Goal: Transaction & Acquisition: Book appointment/travel/reservation

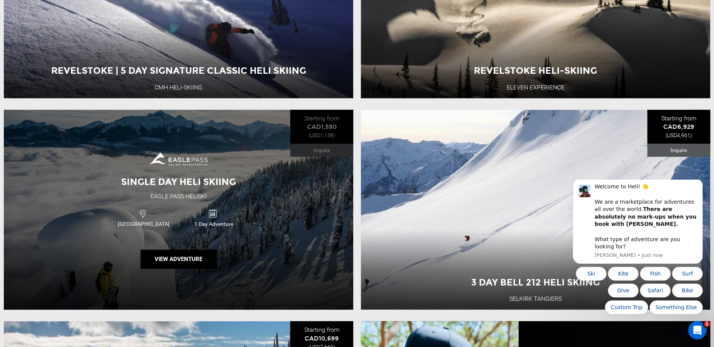
scroll to position [484, 0]
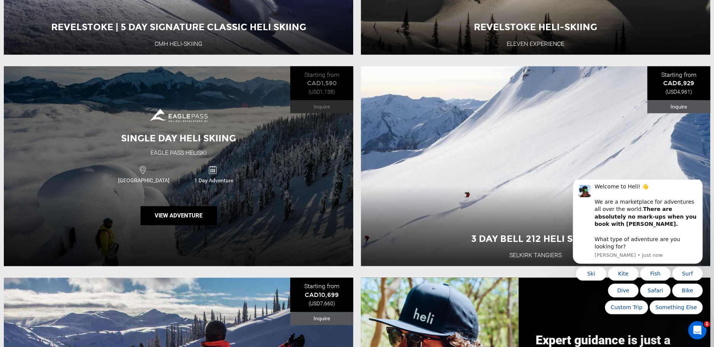
click at [266, 155] on div "Single Day Heli Skiing Eagle Pass Heliski [GEOGRAPHIC_DATA] 1 Day Adventure Vie…" at bounding box center [179, 166] width 350 height 200
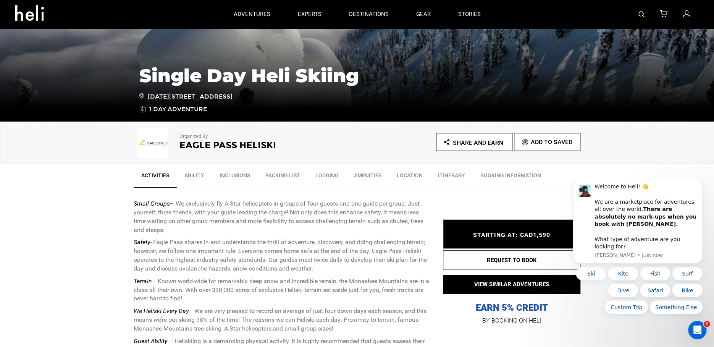
scroll to position [121, 0]
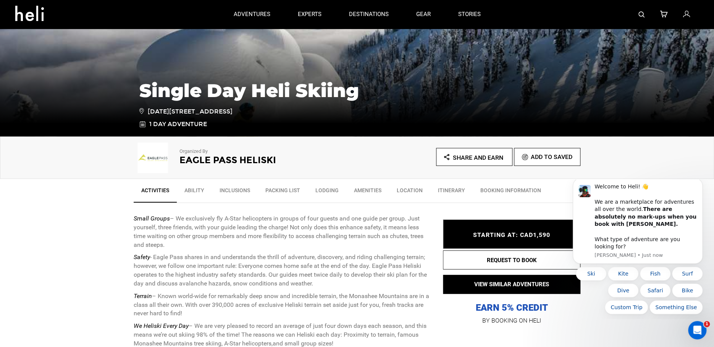
click at [191, 190] on link "Ability" at bounding box center [194, 192] width 35 height 19
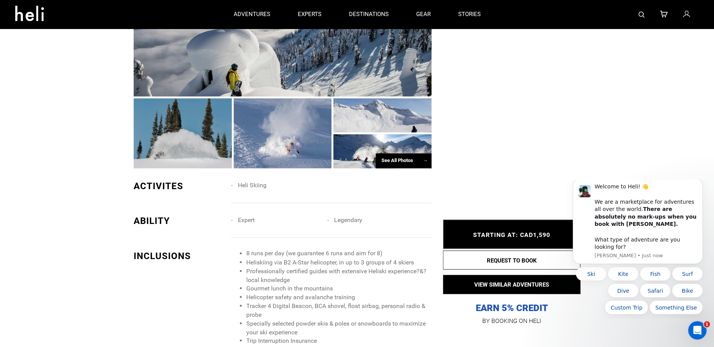
scroll to position [606, 0]
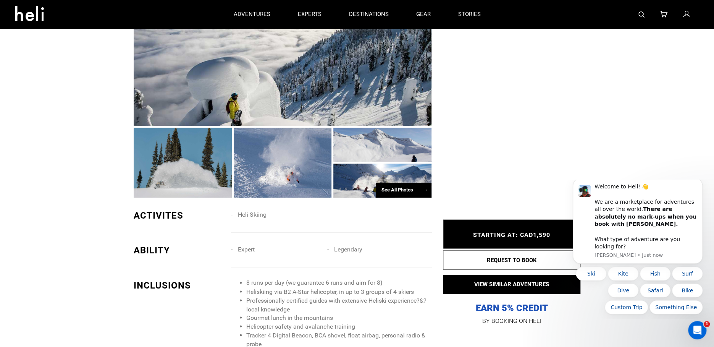
click at [394, 193] on div "See All Photos →" at bounding box center [404, 190] width 56 height 15
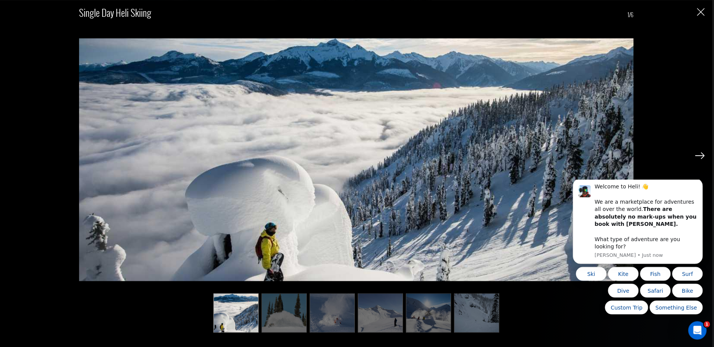
scroll to position [686, 0]
click at [704, 154] on img at bounding box center [700, 155] width 10 height 7
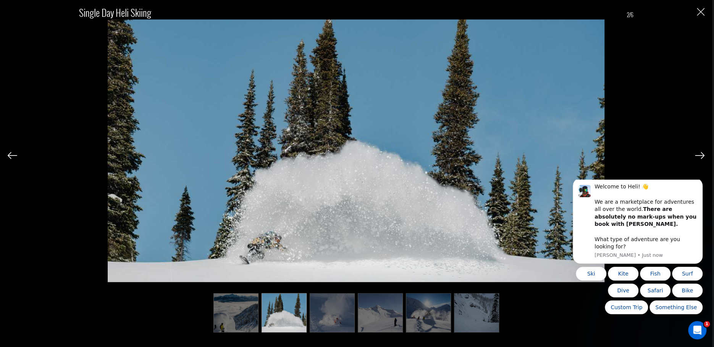
click at [704, 154] on img at bounding box center [700, 155] width 10 height 7
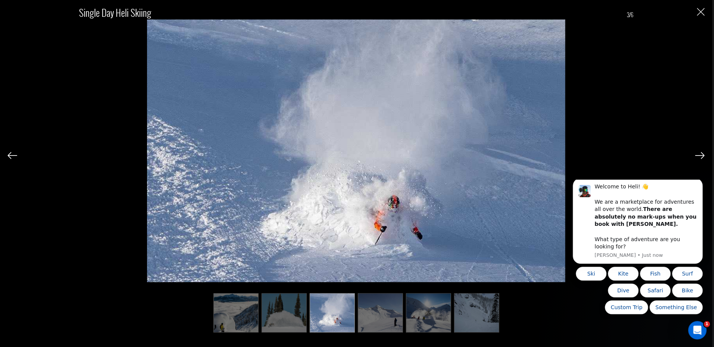
click at [704, 154] on img at bounding box center [700, 155] width 10 height 7
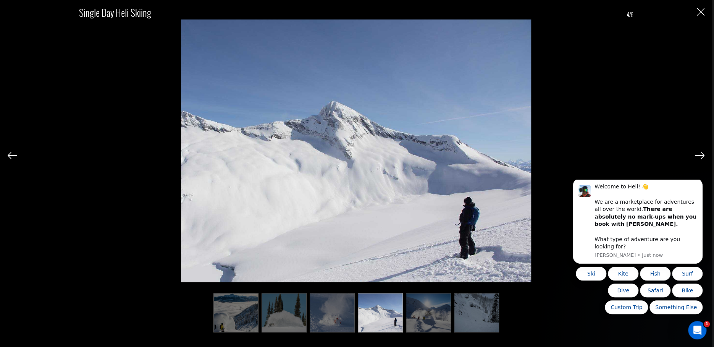
click at [704, 154] on img at bounding box center [700, 155] width 10 height 7
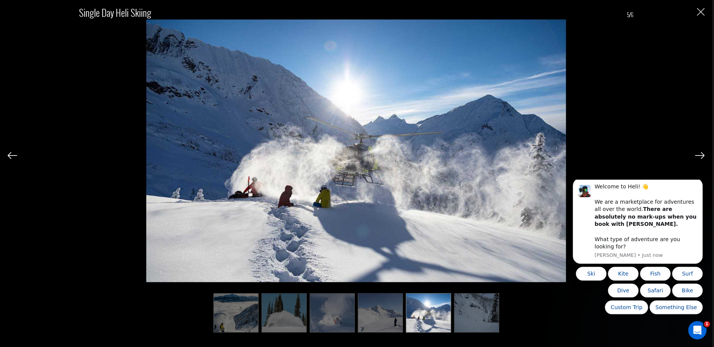
click at [704, 154] on img at bounding box center [700, 155] width 10 height 7
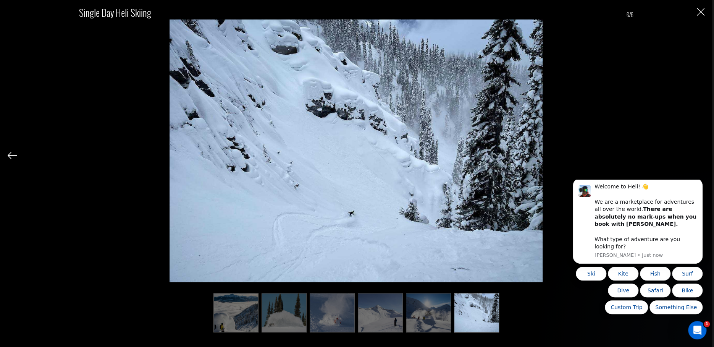
click at [704, 154] on div "Single Day Heli Skiing 6/6" at bounding box center [356, 165] width 697 height 330
click at [3, 152] on div "Single Day Heli Skiing 6/6" at bounding box center [356, 173] width 712 height 347
click at [6, 152] on div "Single Day Heli Skiing 6/6" at bounding box center [356, 173] width 712 height 347
click at [8, 154] on img at bounding box center [13, 155] width 10 height 7
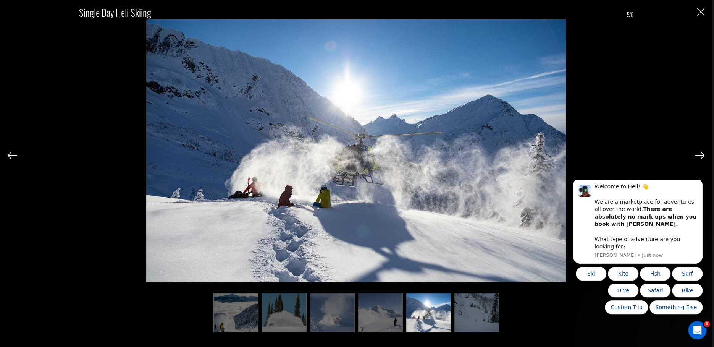
click at [8, 154] on img at bounding box center [13, 155] width 10 height 7
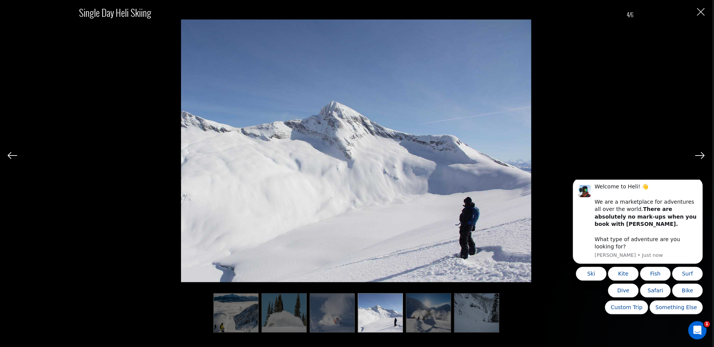
click at [10, 154] on img at bounding box center [13, 155] width 10 height 7
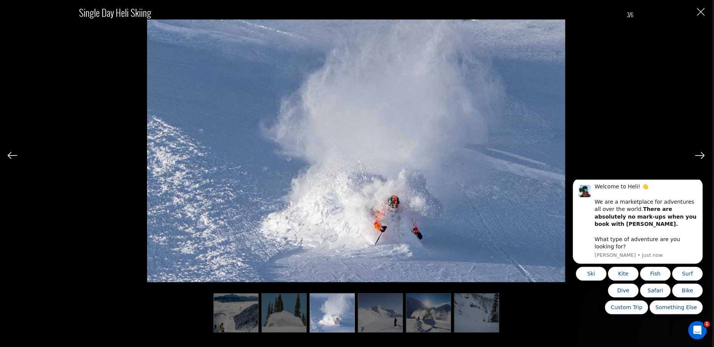
click at [10, 154] on img at bounding box center [13, 155] width 10 height 7
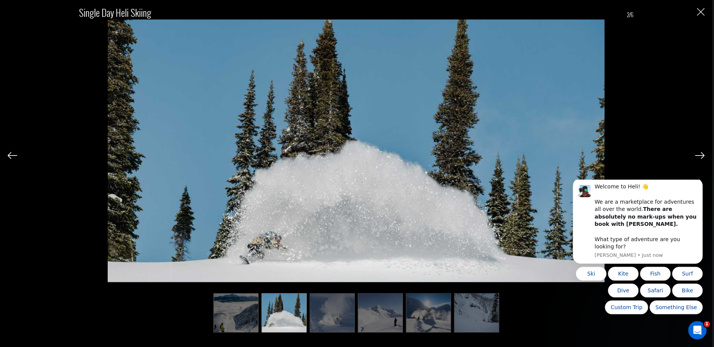
click at [10, 154] on img at bounding box center [13, 155] width 10 height 7
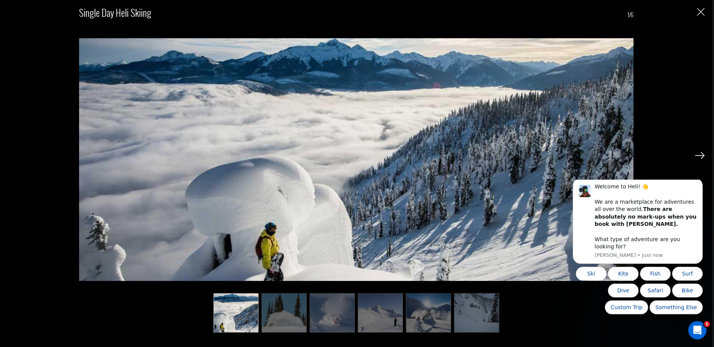
click at [10, 154] on div "Single Day Heli Skiing 1/6" at bounding box center [356, 165] width 697 height 330
click at [65, 325] on div "Single Day Heli Skiing 1/6" at bounding box center [356, 165] width 697 height 330
click at [698, 10] on img "Close" at bounding box center [701, 12] width 8 height 8
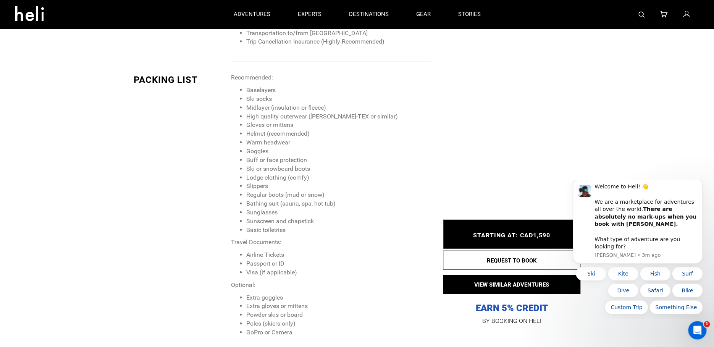
scroll to position [969, 0]
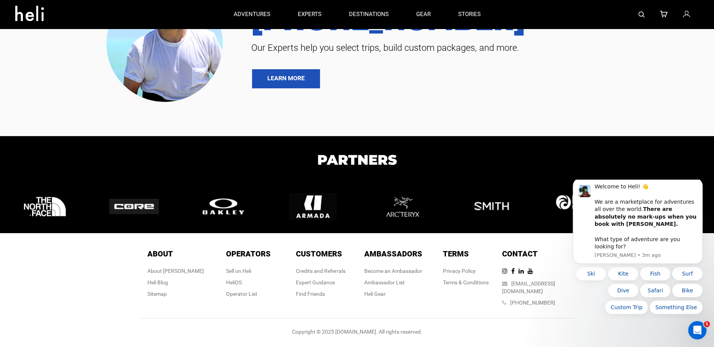
type input "Heli Skiing"
